Goal: Transaction & Acquisition: Purchase product/service

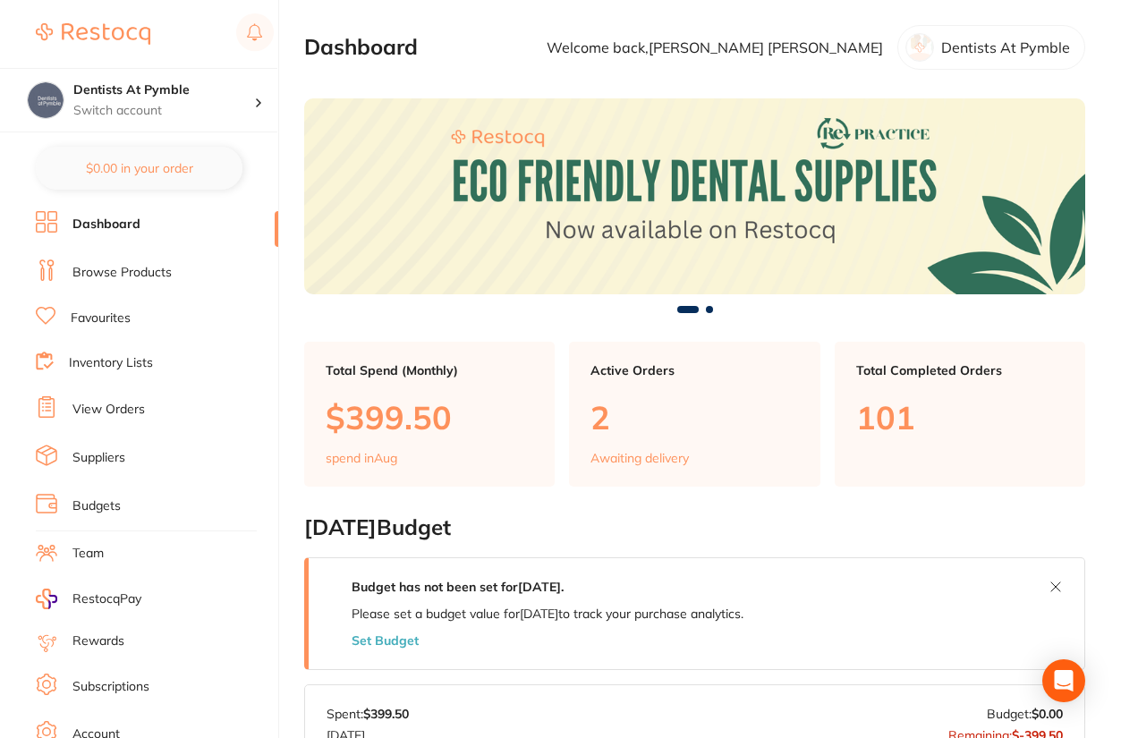
click at [124, 267] on link "Browse Products" at bounding box center [121, 273] width 99 height 18
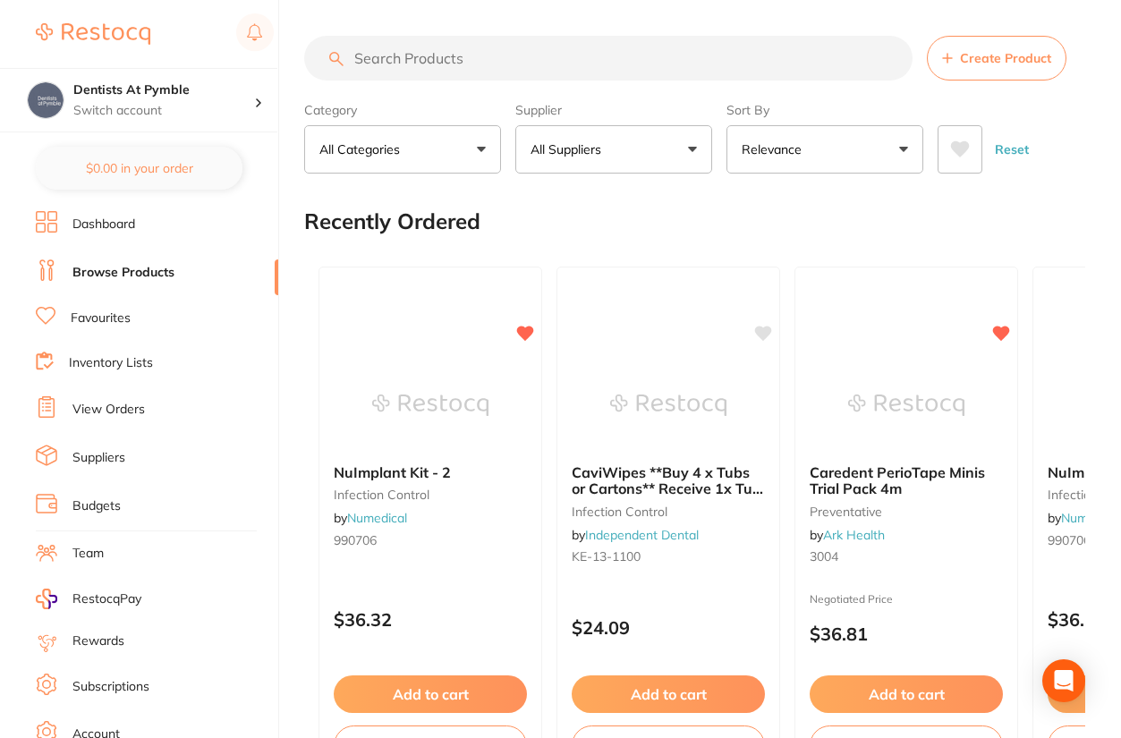
click at [471, 64] on input "search" at bounding box center [608, 58] width 608 height 45
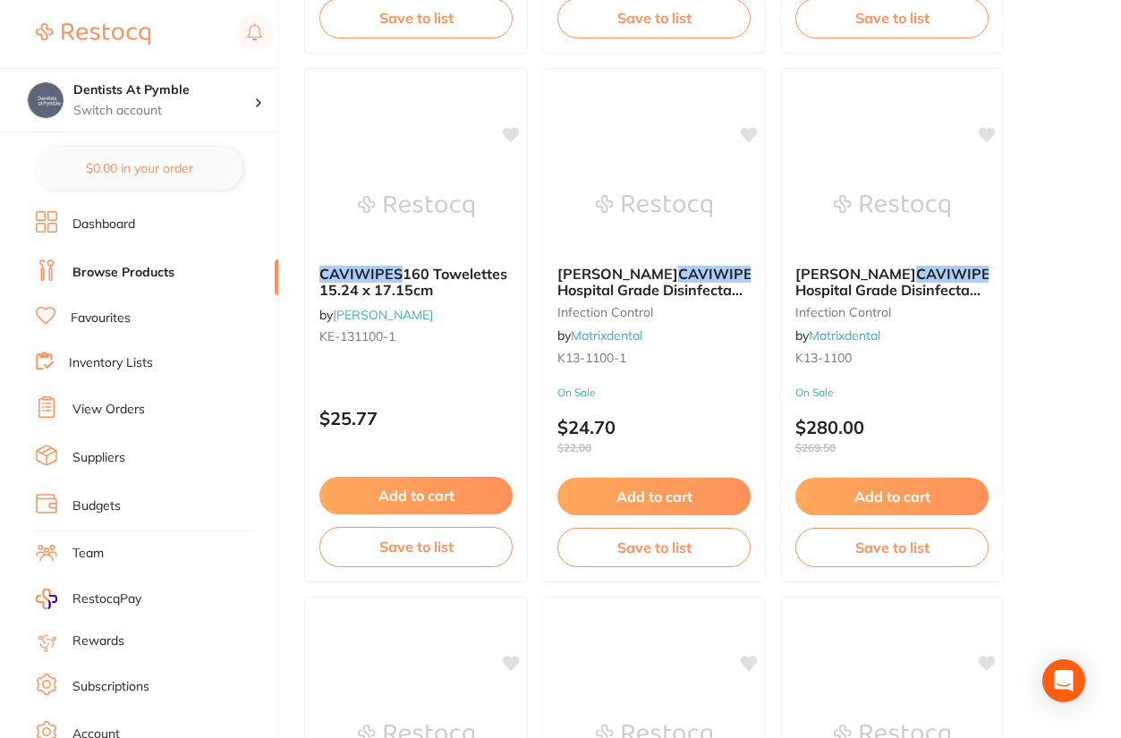
scroll to position [626, 0]
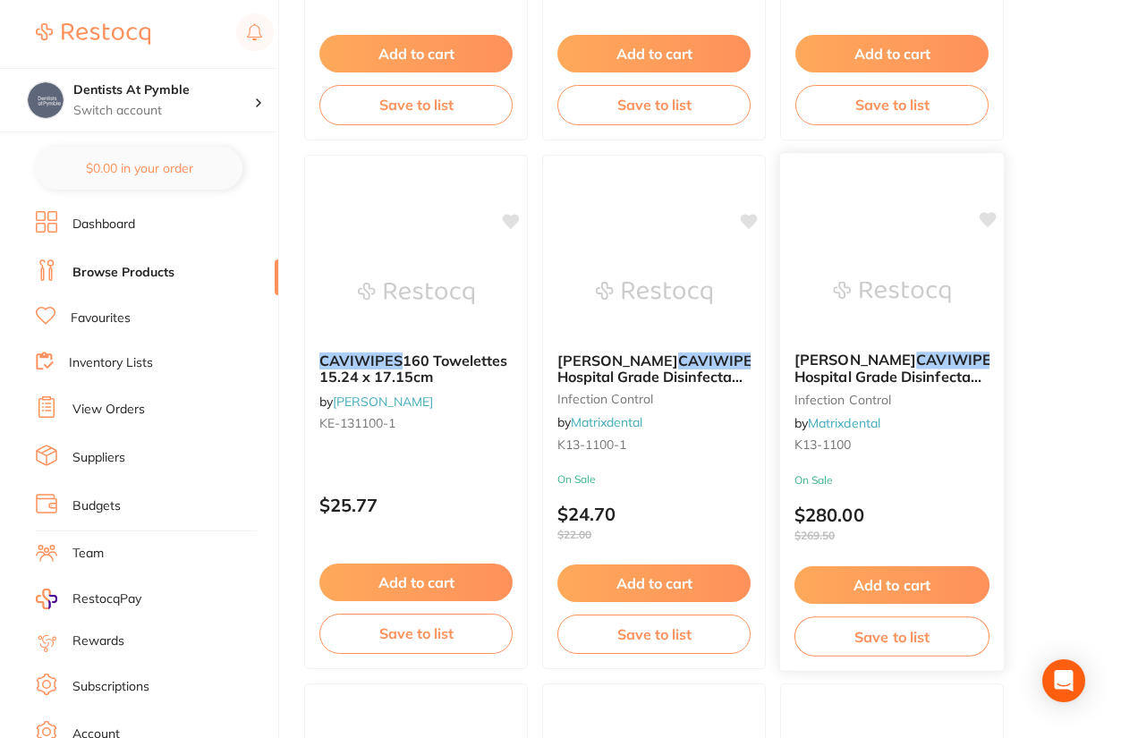
type input "caviwipes"
click at [893, 377] on span "(12) Hospital Grade Disinfectant Wipes Carton" at bounding box center [911, 376] width 235 height 51
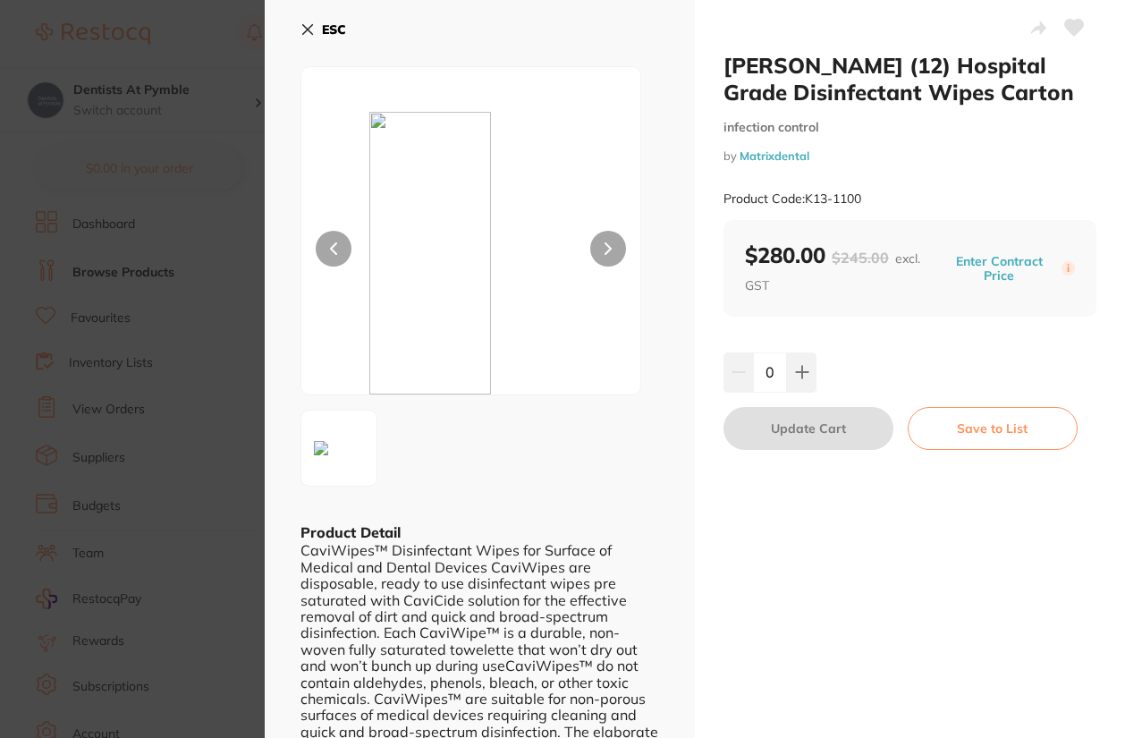
click at [302, 27] on icon at bounding box center [308, 29] width 14 height 14
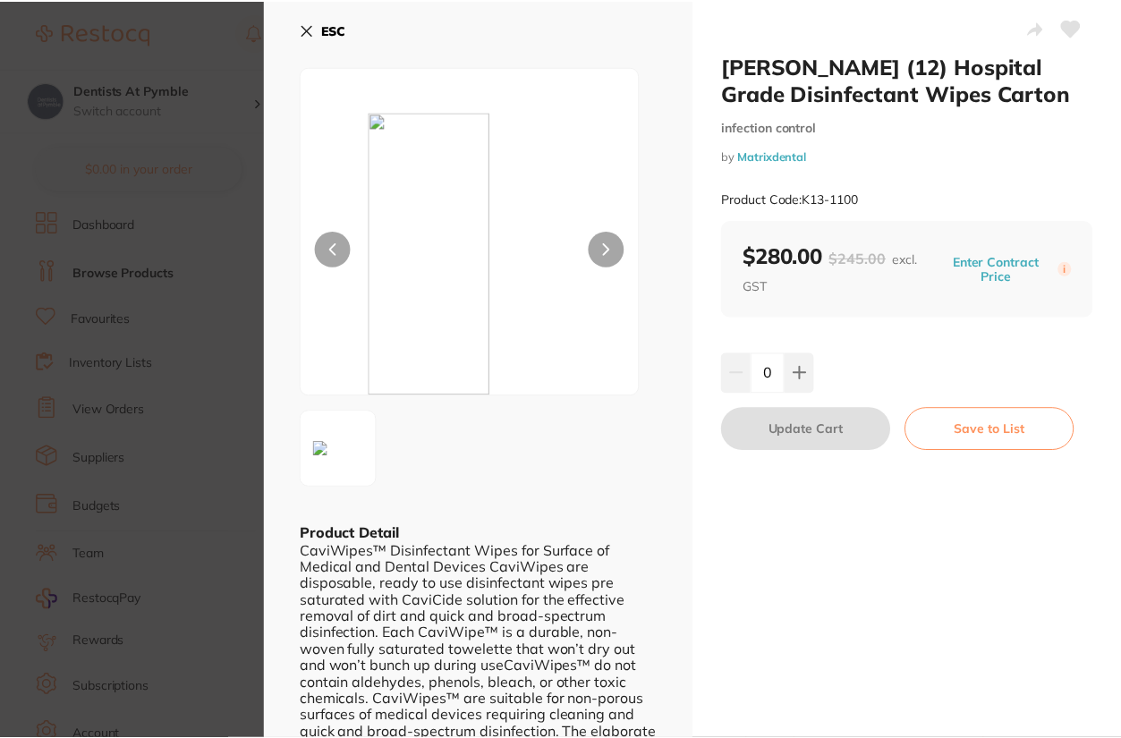
scroll to position [626, 0]
